Goal: Complete application form: Complete application form

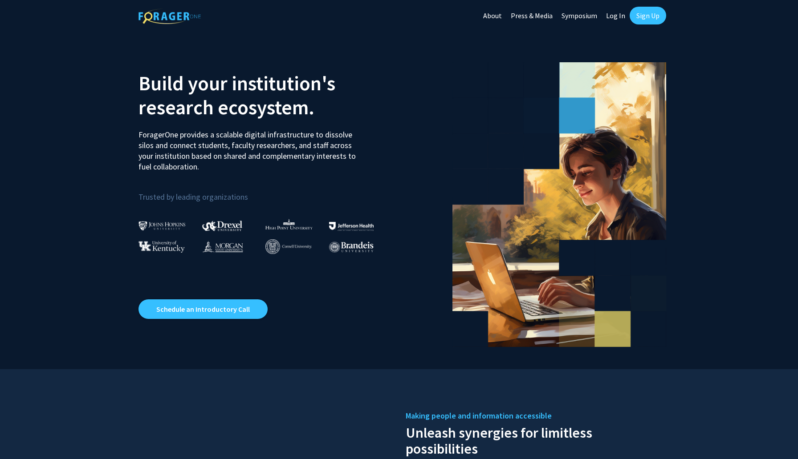
click at [615, 15] on link "Log In" at bounding box center [615, 15] width 28 height 31
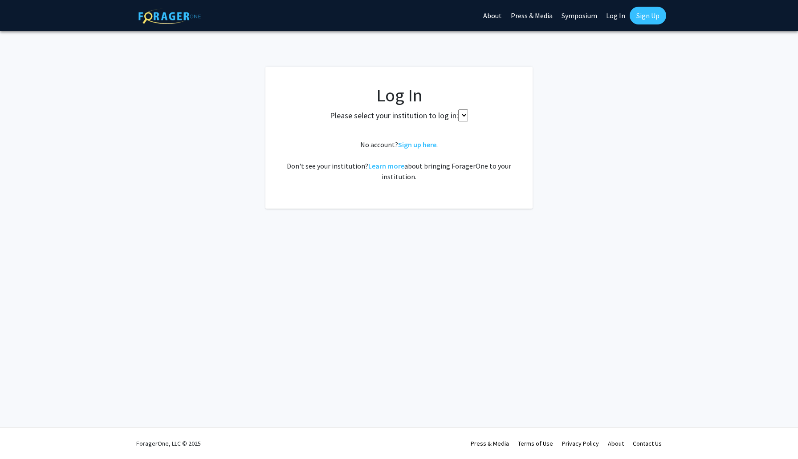
select select
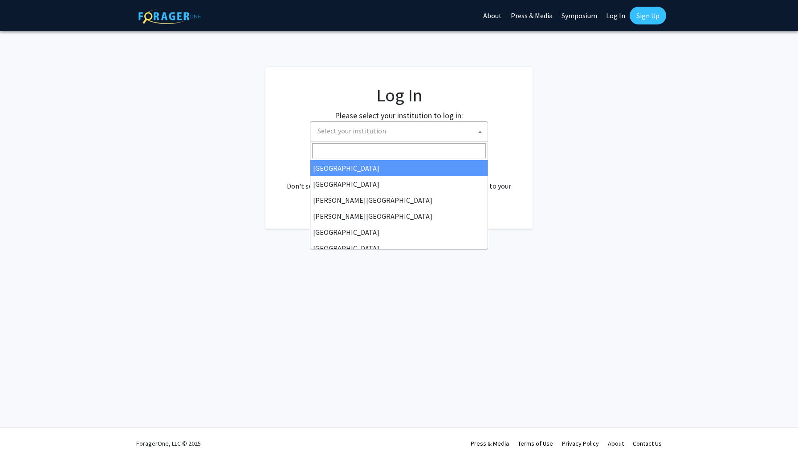
click at [380, 132] on span "Select your institution" at bounding box center [351, 130] width 69 height 9
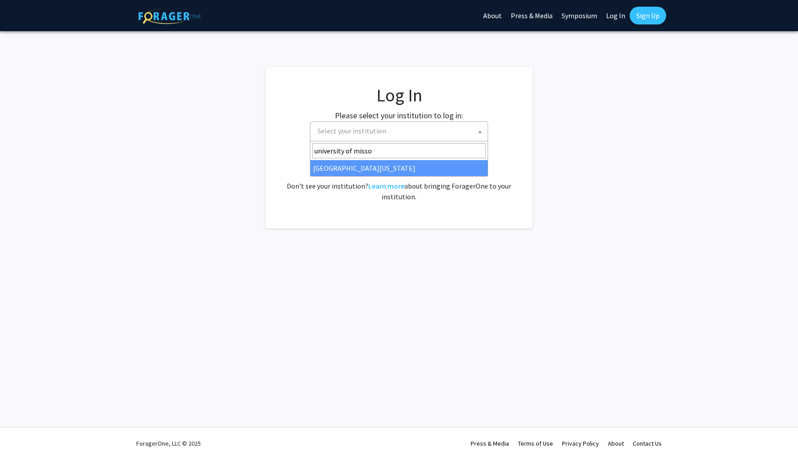
type input "university of missou"
select select "33"
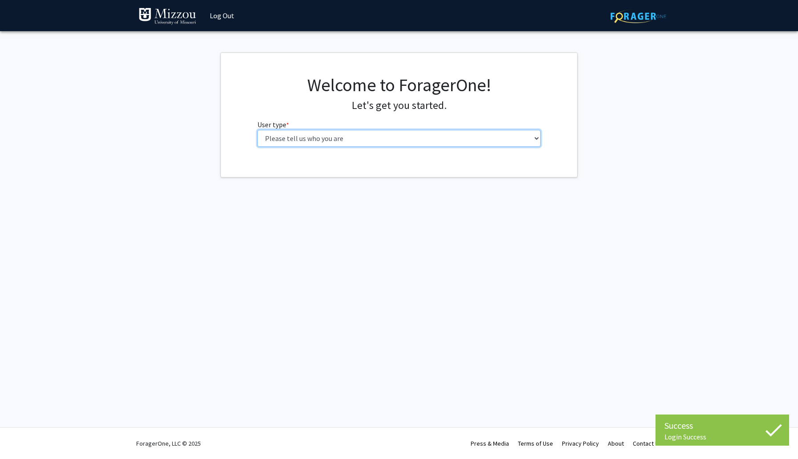
click at [356, 142] on select "Please tell us who you are Undergraduate Student Master's Student Doctoral Cand…" at bounding box center [399, 138] width 284 height 17
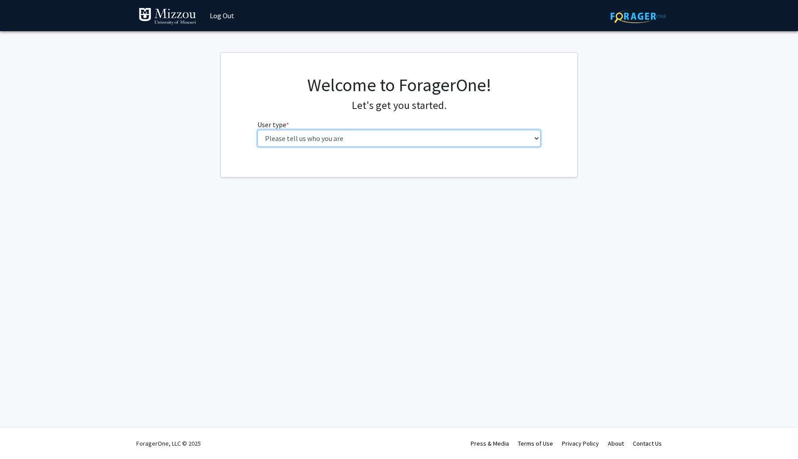
select select "5: faculty"
click at [257, 130] on select "Please tell us who you are Undergraduate Student Master's Student Doctoral Cand…" at bounding box center [399, 138] width 284 height 17
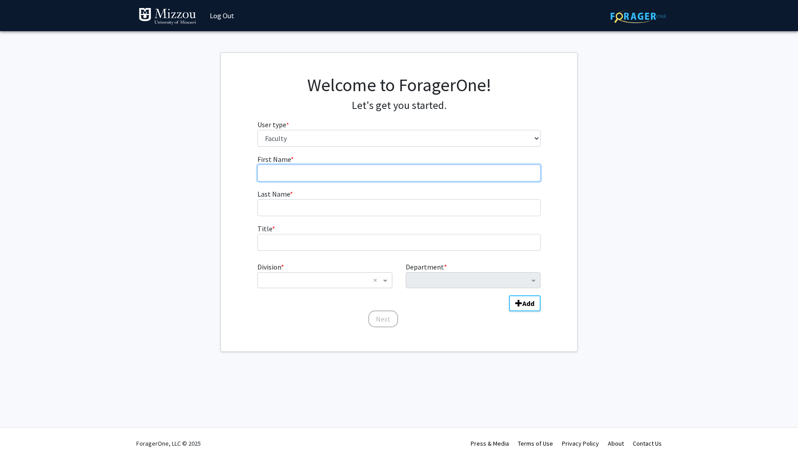
click at [321, 171] on input "First Name * required" at bounding box center [399, 173] width 284 height 17
type input "Eunjin"
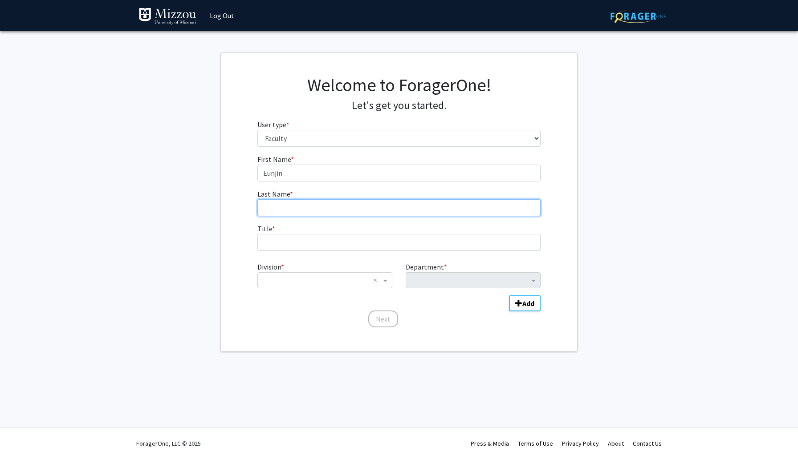
type input "[PERSON_NAME]"
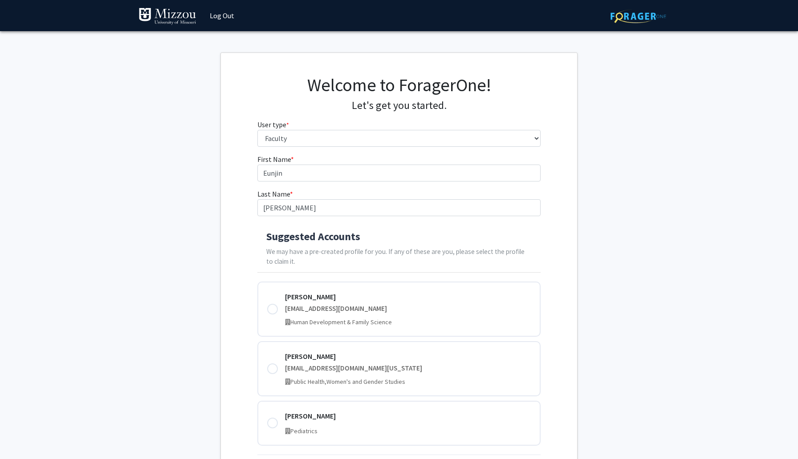
click at [314, 243] on h4 "Suggested Accounts" at bounding box center [399, 237] width 266 height 13
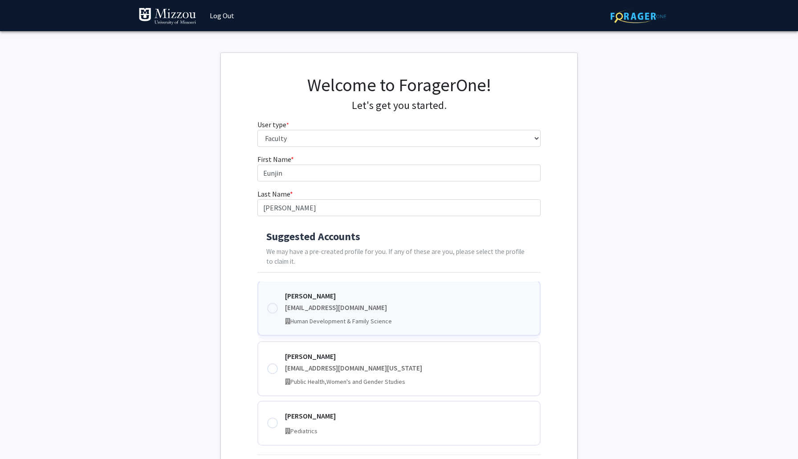
click at [384, 304] on div "[EMAIL_ADDRESS][DOMAIN_NAME]" at bounding box center [408, 308] width 246 height 10
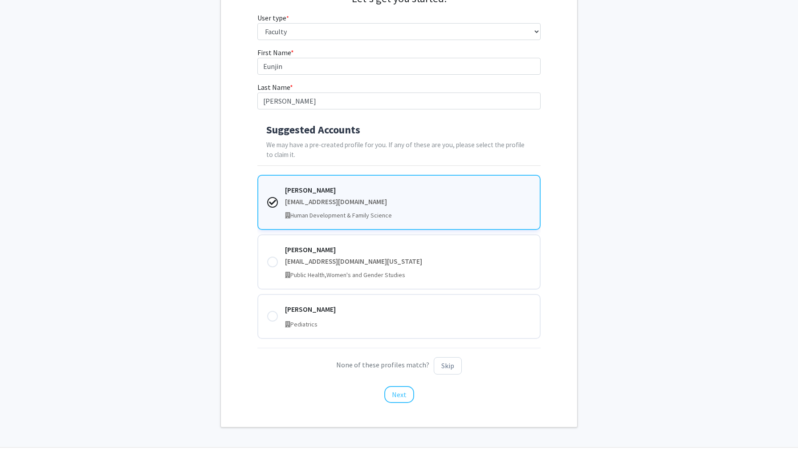
scroll to position [126, 0]
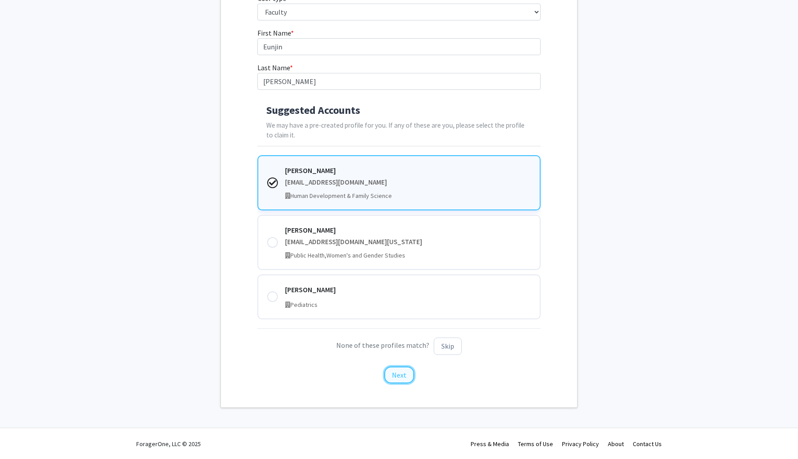
click at [406, 377] on button "Next" at bounding box center [399, 375] width 30 height 17
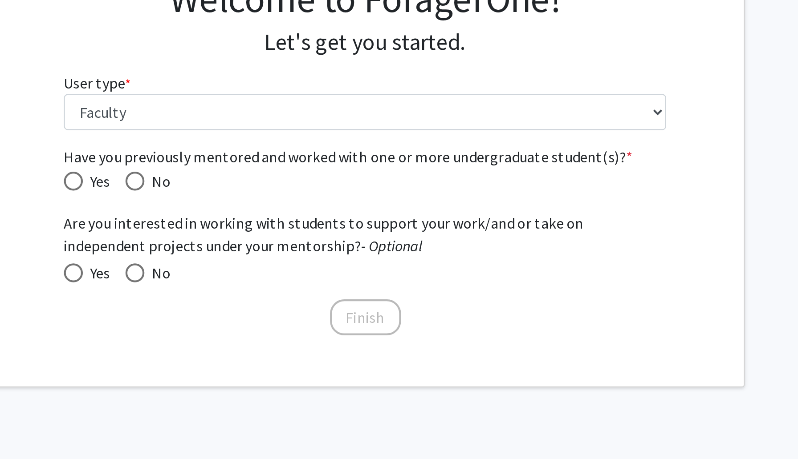
click at [262, 170] on span "Have you previously mentored and worked with one or more undergraduate student(…" at bounding box center [261, 170] width 9 height 9
click at [262, 170] on input "Yes" at bounding box center [261, 170] width 9 height 9
radio input "true"
click at [264, 215] on span at bounding box center [261, 214] width 9 height 9
click at [264, 215] on input "Yes" at bounding box center [261, 214] width 9 height 9
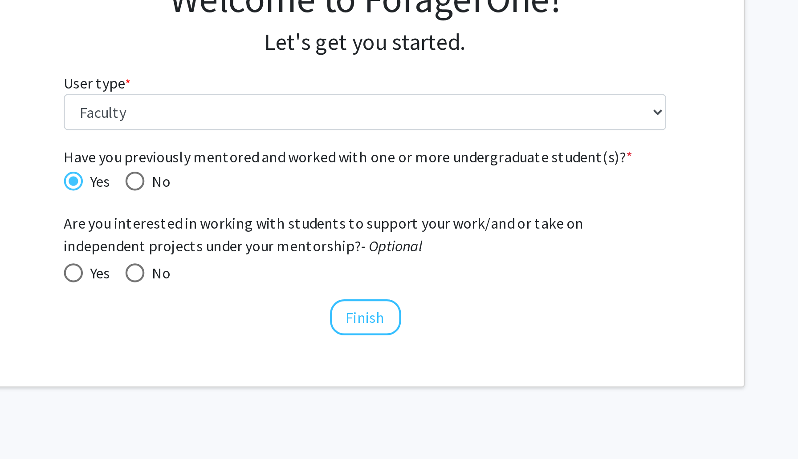
radio input "true"
click at [402, 231] on button "Finish" at bounding box center [398, 235] width 33 height 17
